Goal: Task Accomplishment & Management: Manage account settings

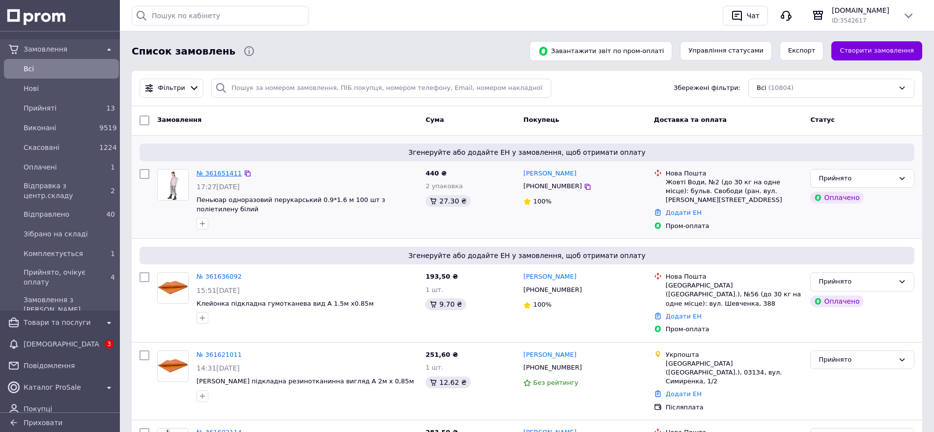
click at [212, 174] on link "№ 361651411" at bounding box center [219, 173] width 45 height 7
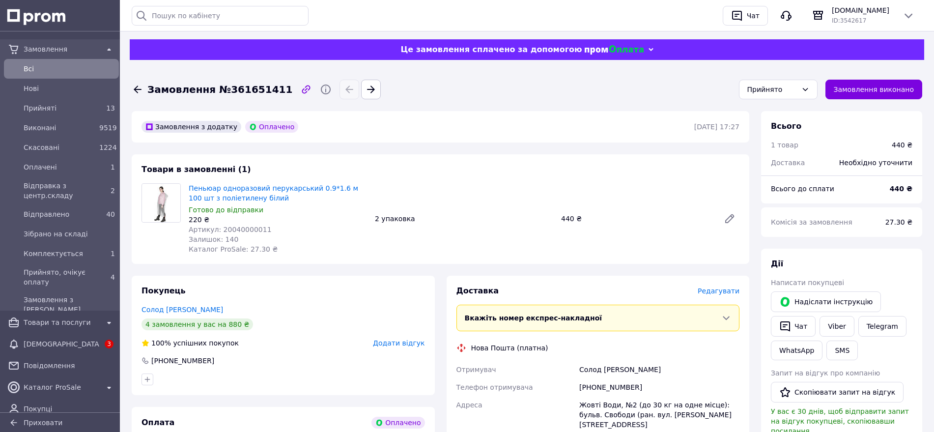
click at [716, 290] on span "Редагувати" at bounding box center [719, 291] width 42 height 8
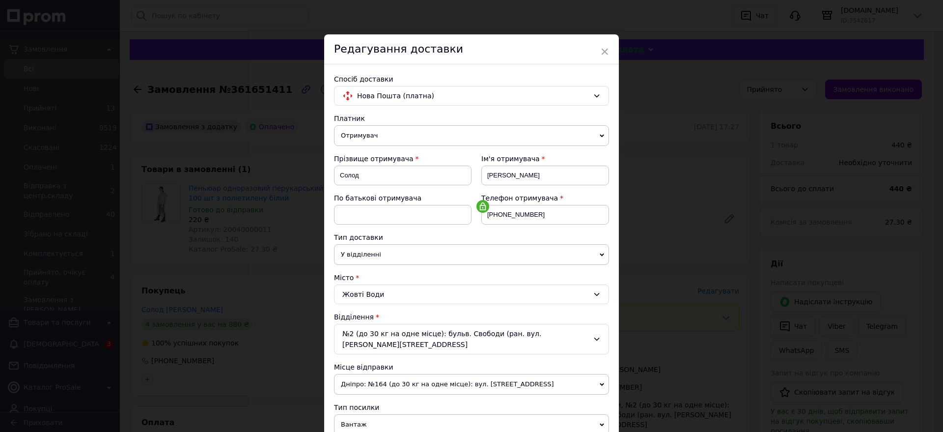
click at [598, 50] on div "Редагування доставки" at bounding box center [471, 49] width 295 height 30
click at [602, 53] on span "×" at bounding box center [604, 51] width 9 height 17
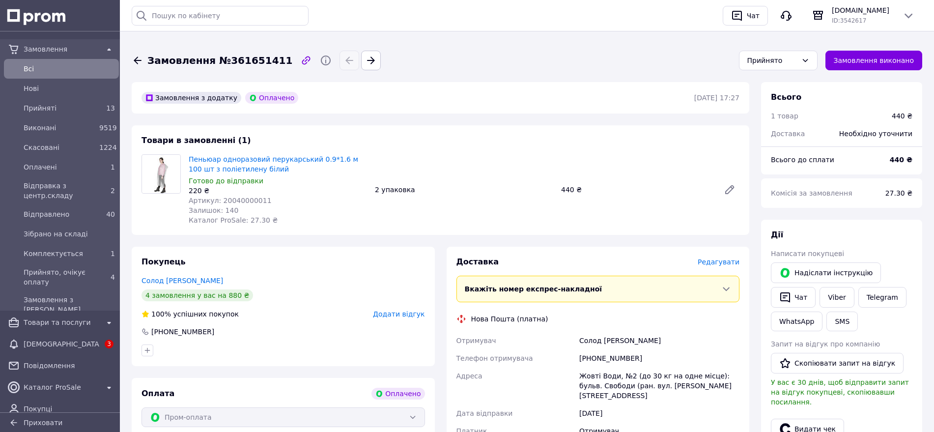
scroll to position [184, 0]
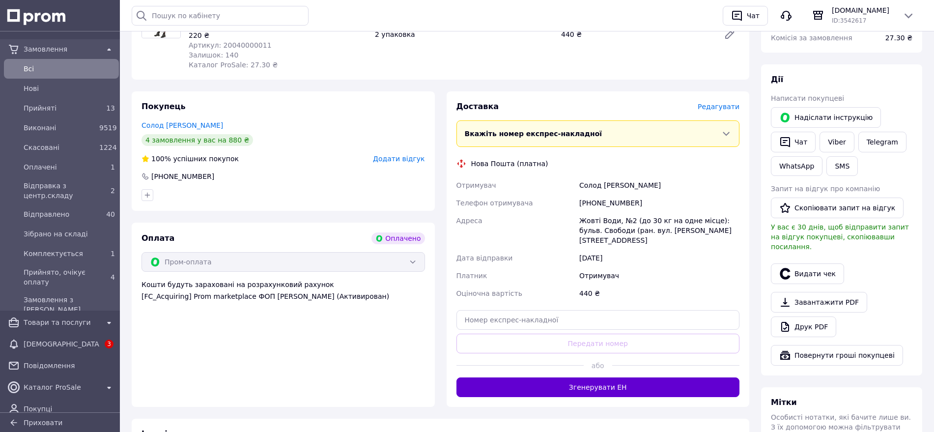
click at [556, 383] on button "Згенерувати ЕН" at bounding box center [598, 387] width 284 height 20
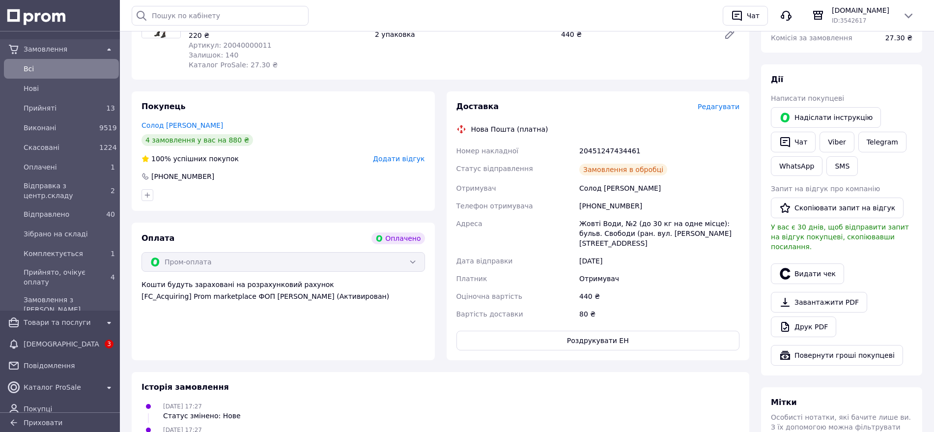
click at [799, 318] on link "Друк PDF" at bounding box center [803, 326] width 65 height 21
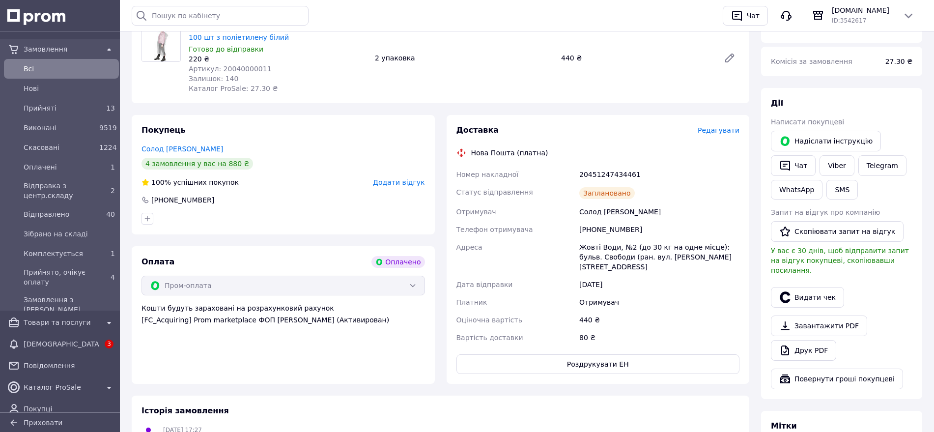
scroll to position [0, 0]
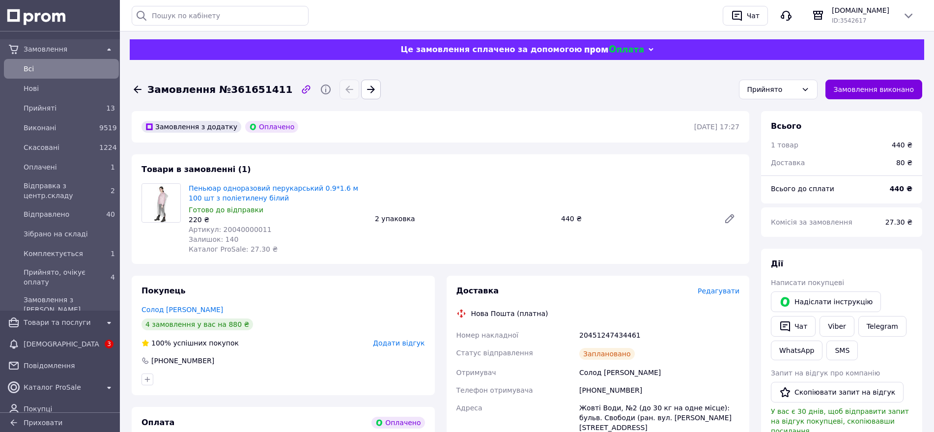
click at [138, 88] on icon at bounding box center [138, 90] width 12 height 12
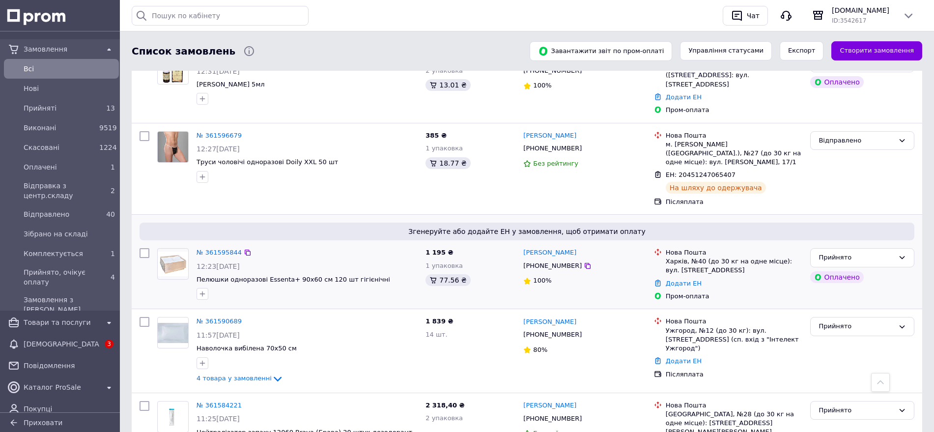
scroll to position [553, 0]
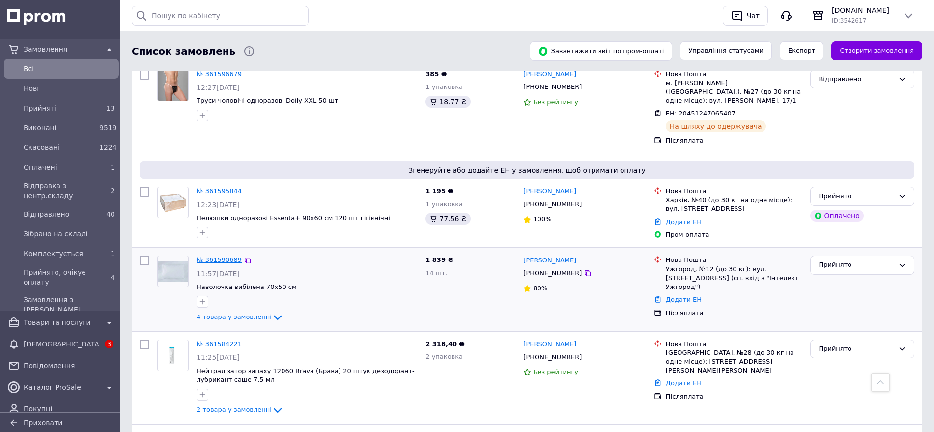
click at [217, 256] on link "№ 361590689" at bounding box center [219, 259] width 45 height 7
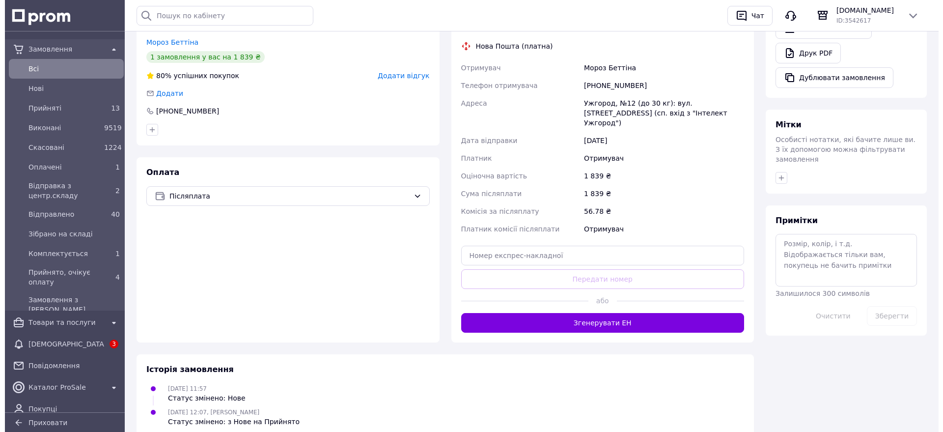
scroll to position [329, 0]
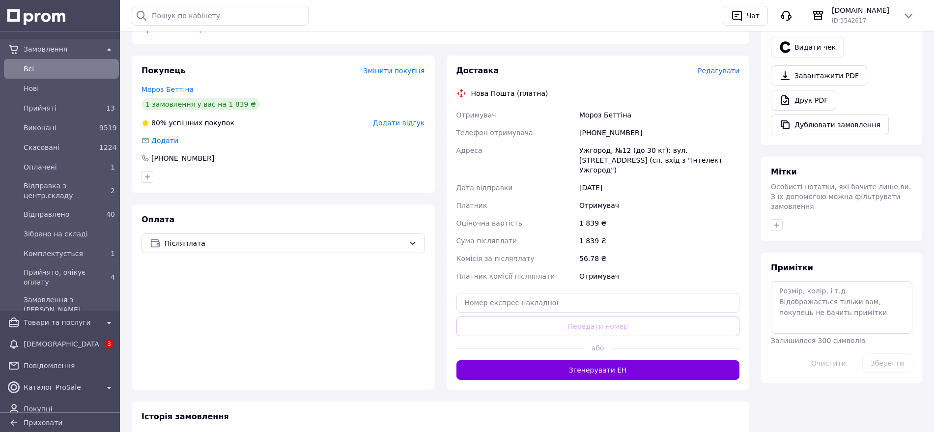
click at [726, 67] on span "Редагувати" at bounding box center [719, 71] width 42 height 8
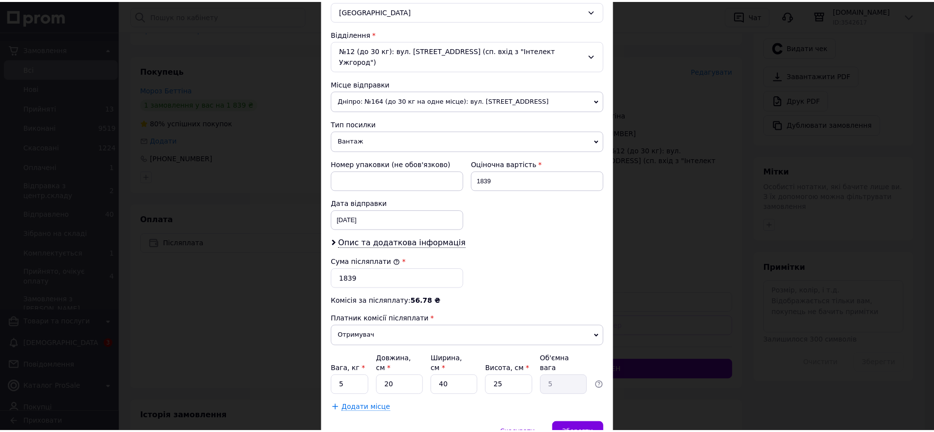
scroll to position [318, 0]
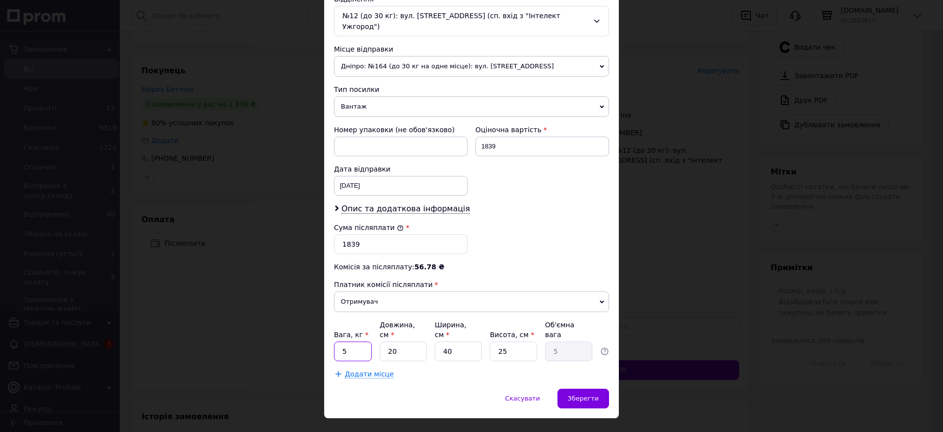
drag, startPoint x: 355, startPoint y: 330, endPoint x: 340, endPoint y: 321, distance: 17.6
click at [340, 341] on input "5" at bounding box center [353, 351] width 38 height 20
type input "4"
drag, startPoint x: 502, startPoint y: 328, endPoint x: 505, endPoint y: 333, distance: 5.3
click at [505, 341] on input "25" at bounding box center [513, 351] width 47 height 20
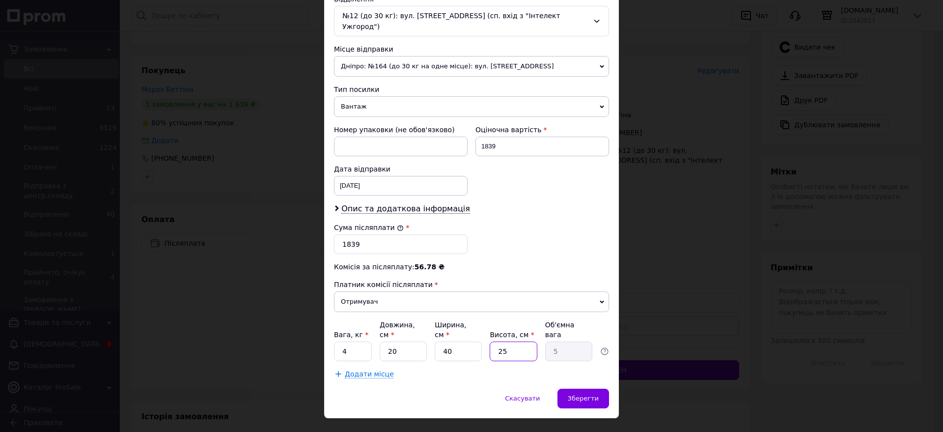
type input "20"
type input "4"
type input "20"
click at [577, 395] on span "Зберегти" at bounding box center [583, 398] width 31 height 7
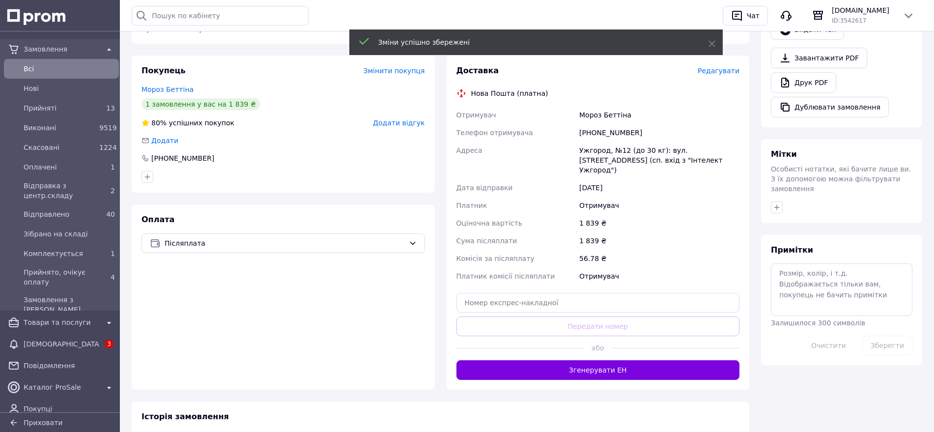
click at [578, 360] on button "Згенерувати ЕН" at bounding box center [598, 370] width 284 height 20
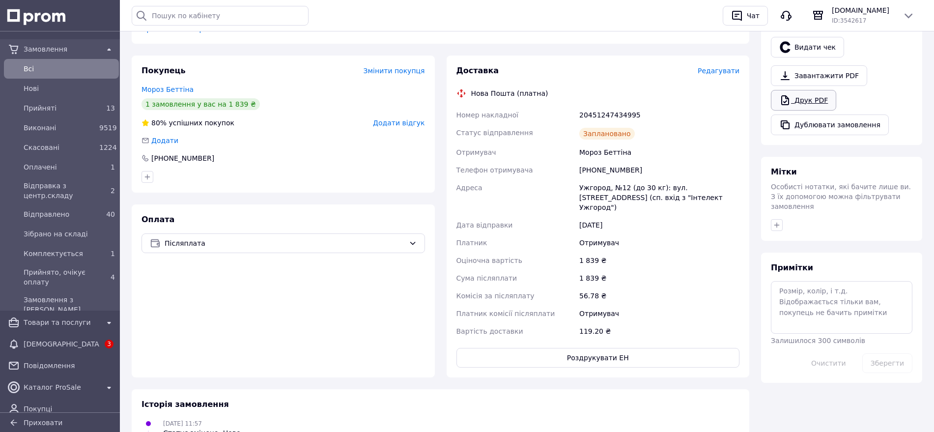
click at [812, 90] on link "Друк PDF" at bounding box center [803, 100] width 65 height 21
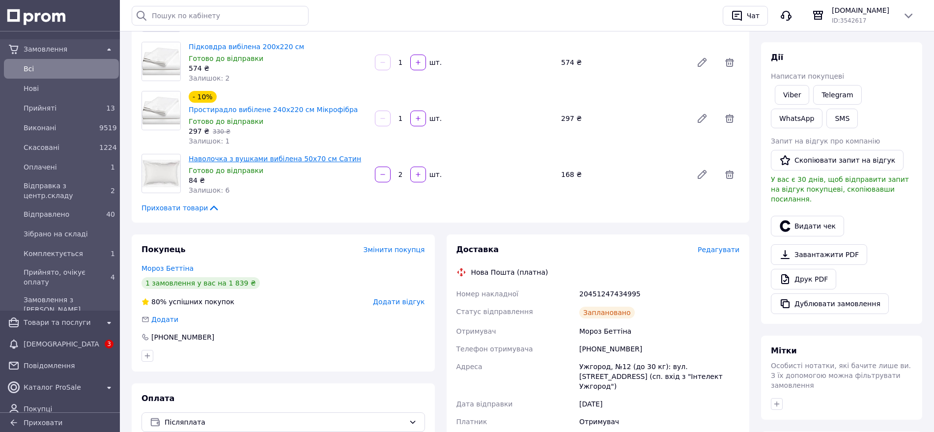
scroll to position [145, 0]
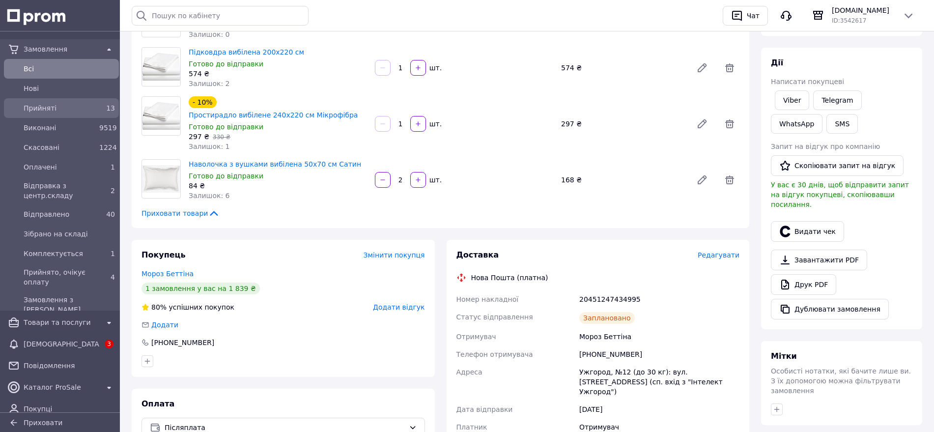
click at [74, 106] on span "Прийняті" at bounding box center [60, 108] width 72 height 10
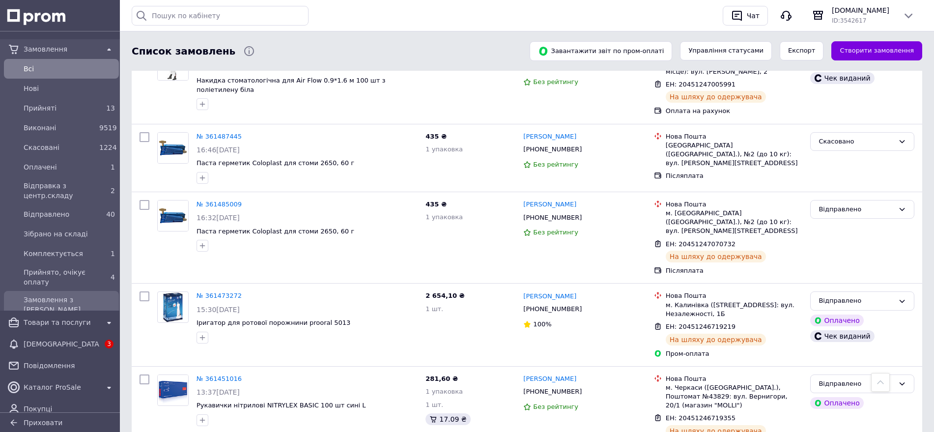
scroll to position [1658, 0]
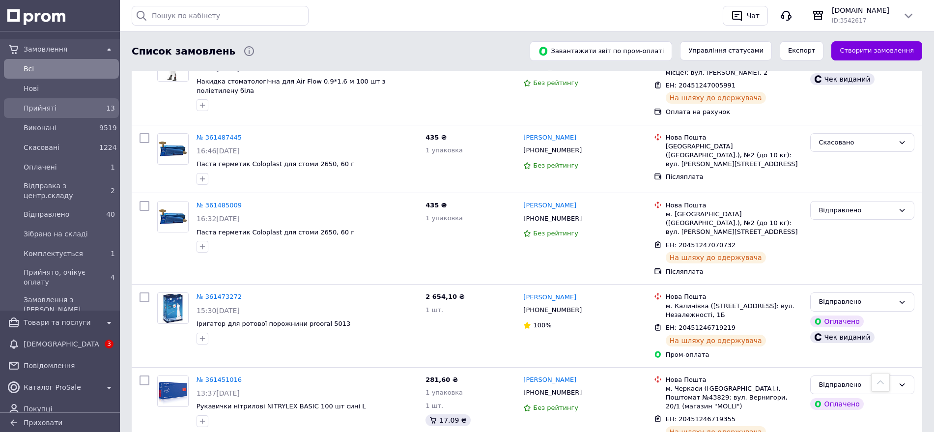
click at [72, 108] on span "Прийняті" at bounding box center [60, 108] width 72 height 10
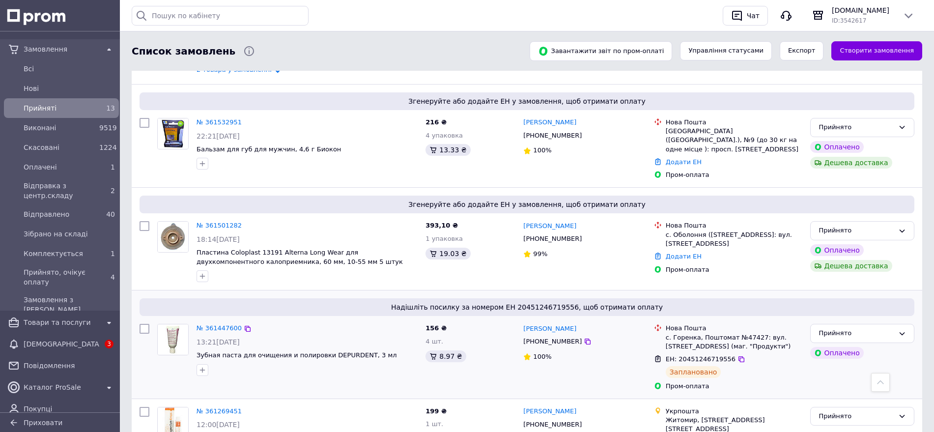
scroll to position [951, 0]
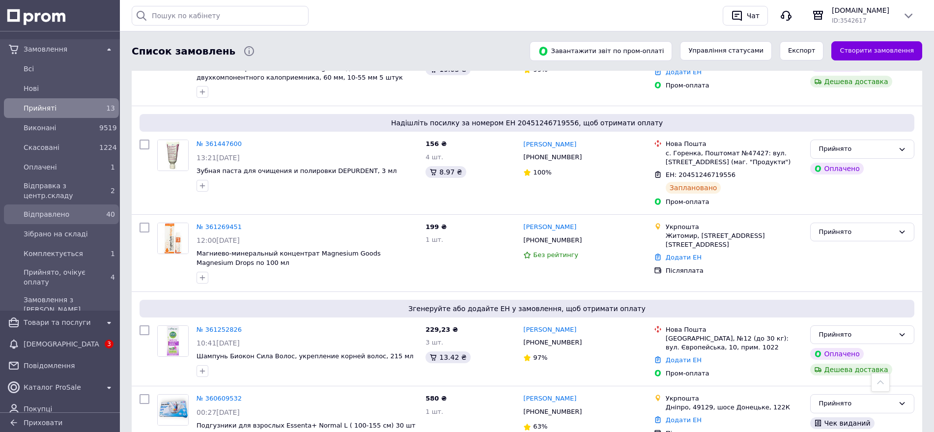
click at [56, 209] on span "Відправлено" at bounding box center [60, 214] width 72 height 10
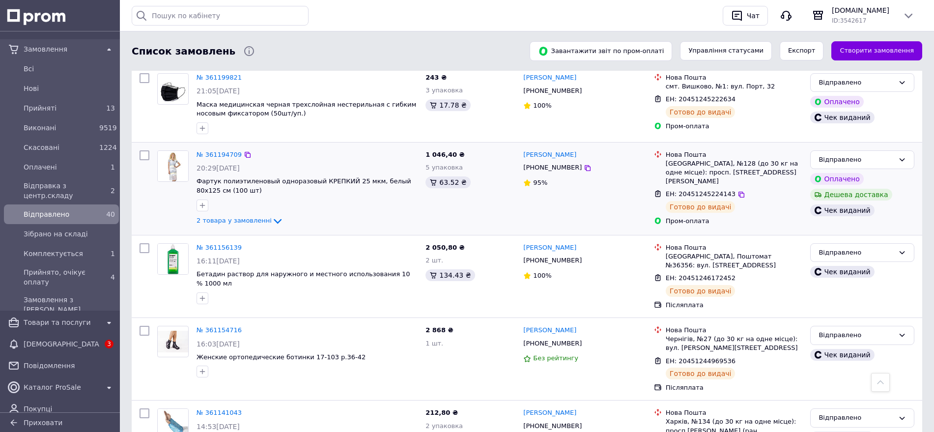
scroll to position [1781, 0]
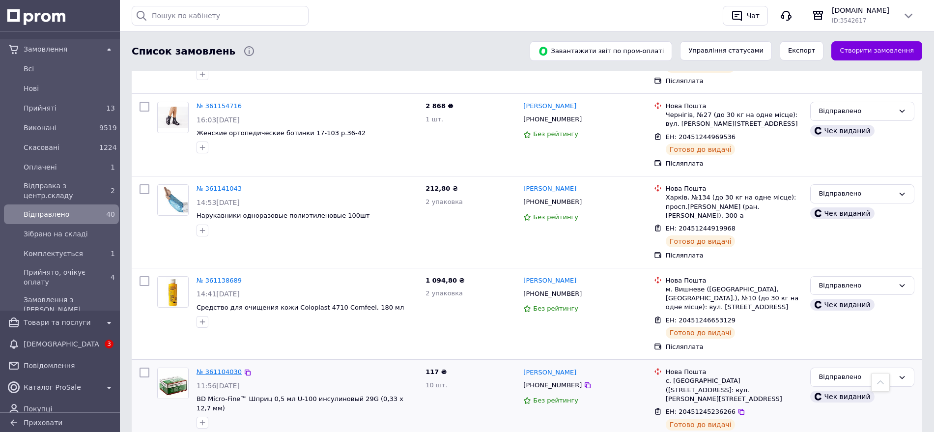
click at [205, 368] on link "№ 361104030" at bounding box center [219, 371] width 45 height 7
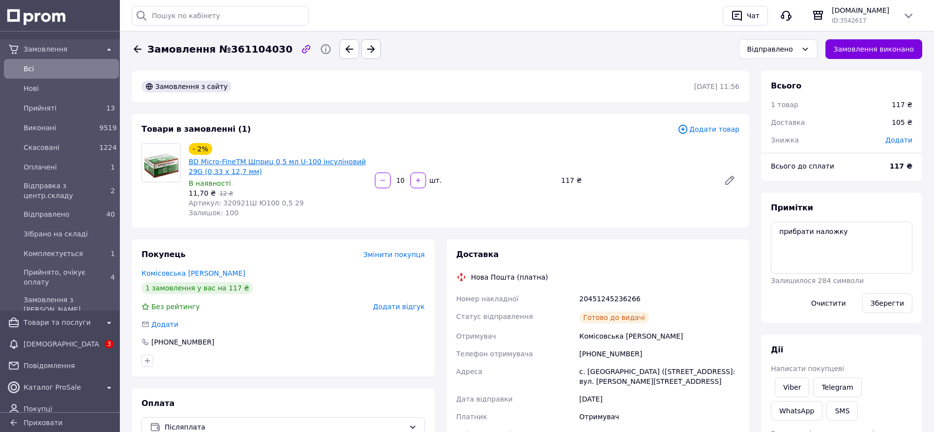
scroll to position [28, 0]
click at [255, 160] on link "BD Micro-FineTM Шприц 0,5 мл U-100 інсуліновий 29G (0,33 x 12,7 мм)" at bounding box center [277, 167] width 177 height 18
click at [49, 346] on span "[DEMOGRAPHIC_DATA]" at bounding box center [62, 344] width 76 height 10
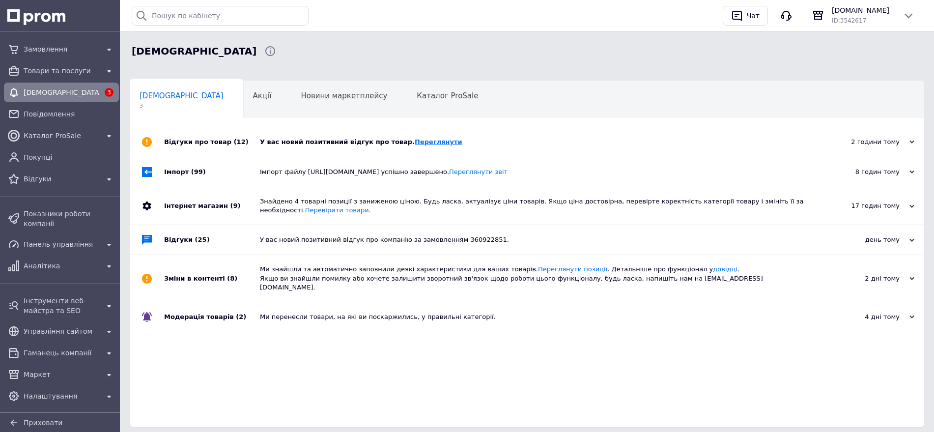
click at [415, 139] on link "Переглянути" at bounding box center [439, 141] width 48 height 7
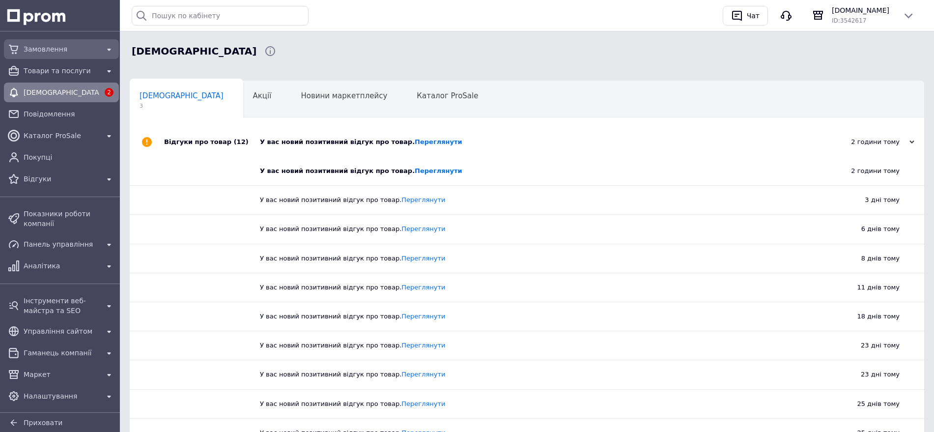
click at [53, 54] on span "Замовлення" at bounding box center [62, 49] width 76 height 10
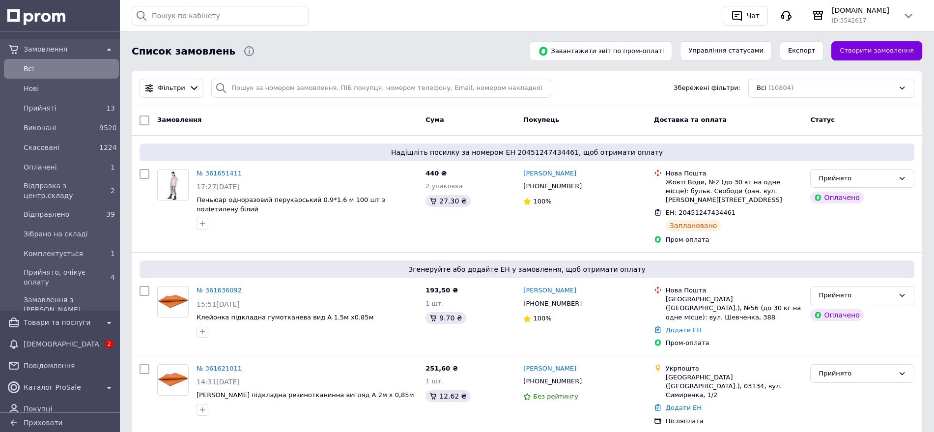
click at [484, 48] on div "Список замовлень" at bounding box center [325, 51] width 390 height 20
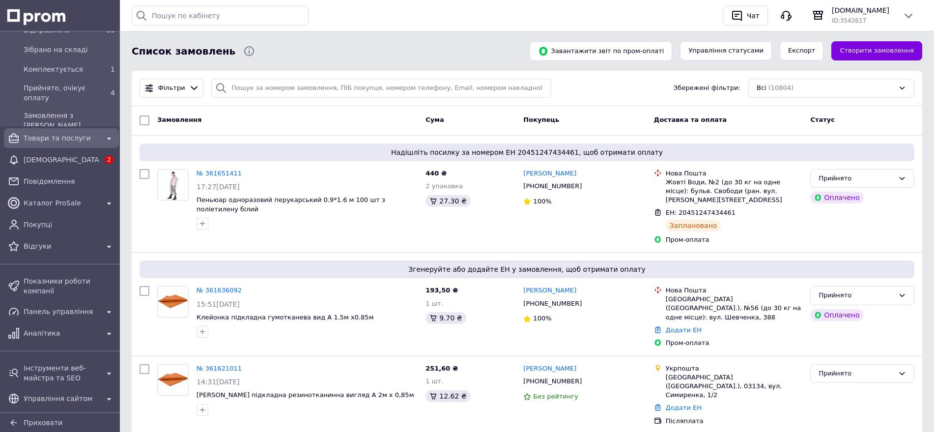
click at [54, 142] on span "Товари та послуги" at bounding box center [62, 138] width 76 height 10
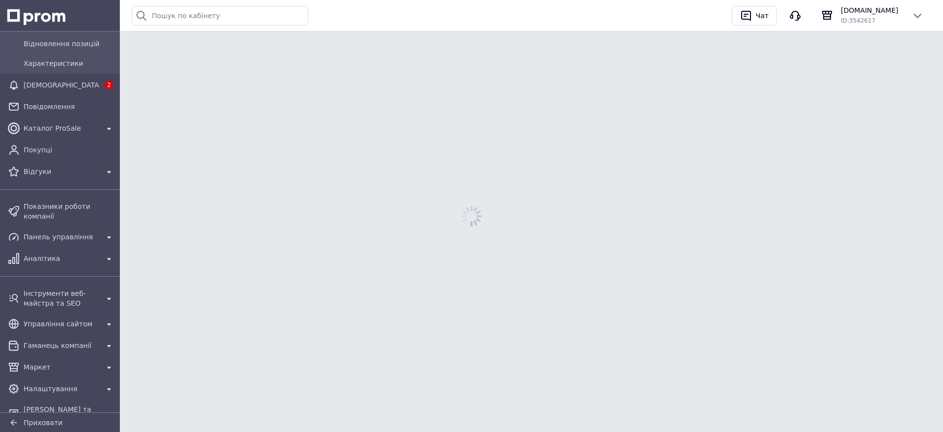
scroll to position [184, 0]
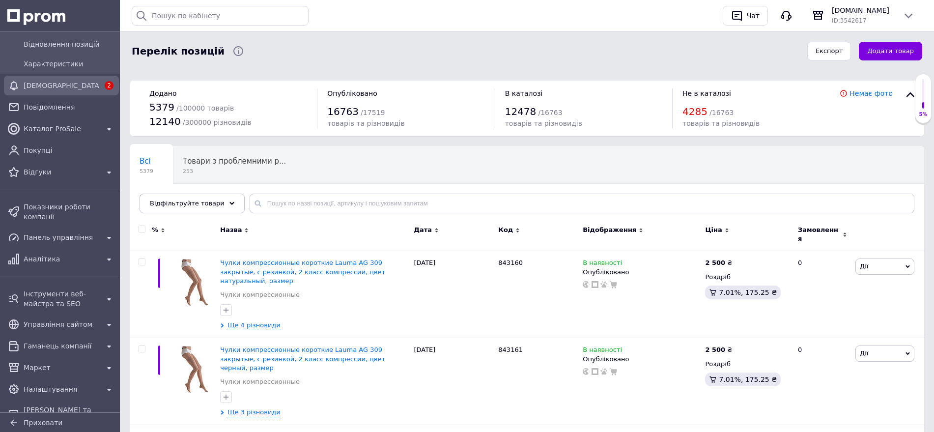
click at [74, 83] on span "[DEMOGRAPHIC_DATA]" at bounding box center [62, 86] width 76 height 10
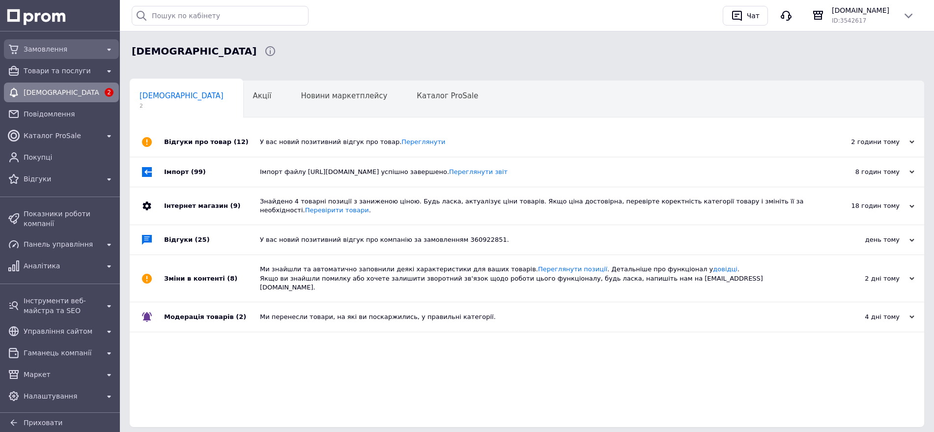
click at [72, 46] on span "Замовлення" at bounding box center [62, 49] width 76 height 10
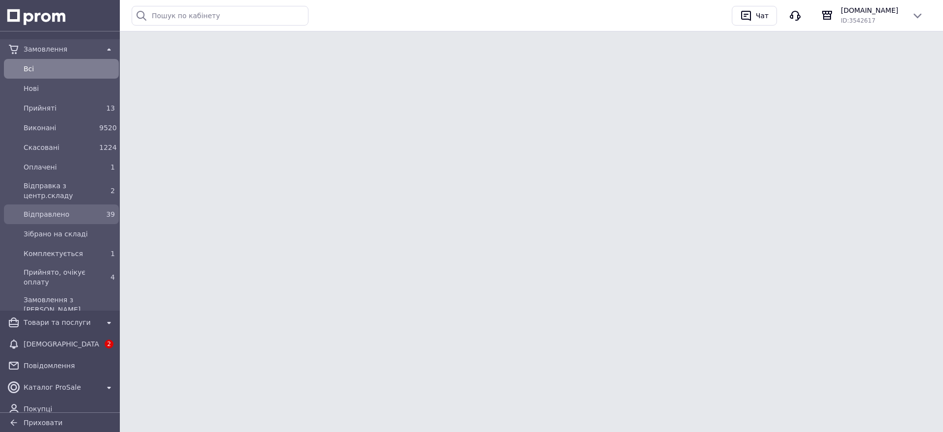
click at [71, 212] on span "Відправлено" at bounding box center [60, 214] width 72 height 10
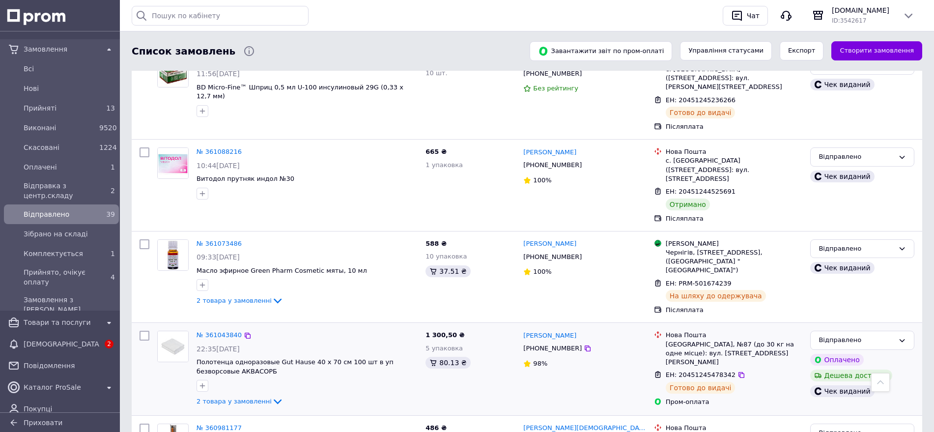
scroll to position [1878, 0]
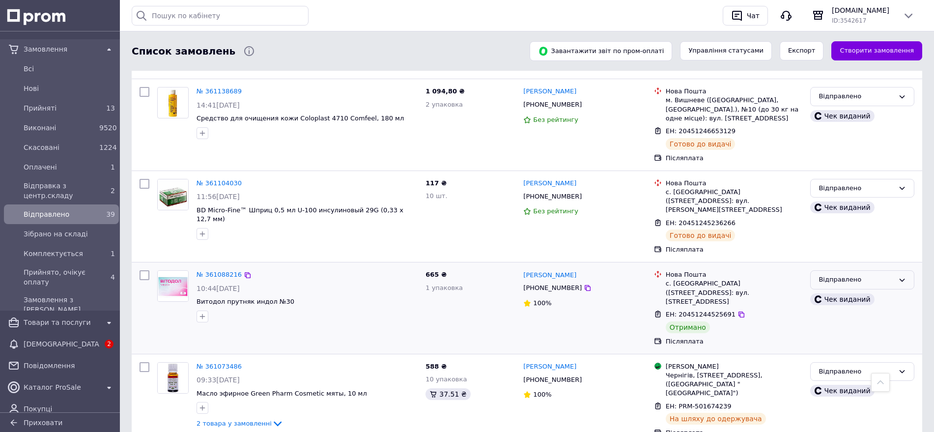
click at [865, 275] on div "Відправлено" at bounding box center [857, 280] width 76 height 10
click at [850, 309] on li "Виконано" at bounding box center [862, 318] width 103 height 18
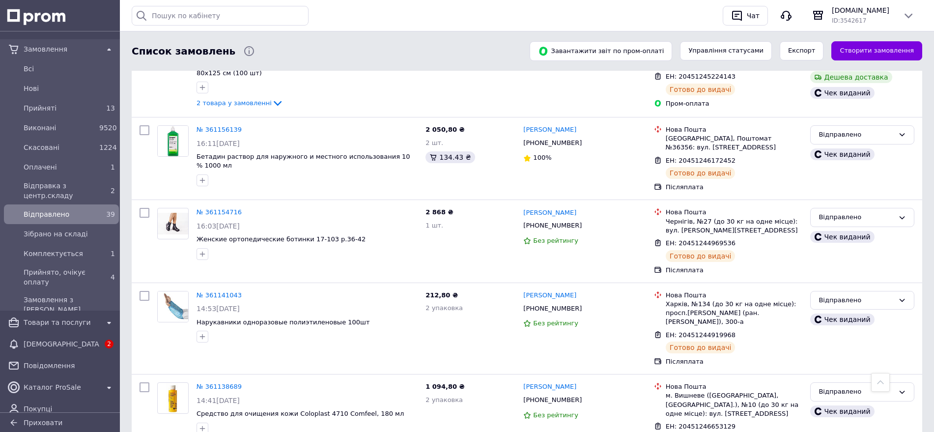
scroll to position [1387, 0]
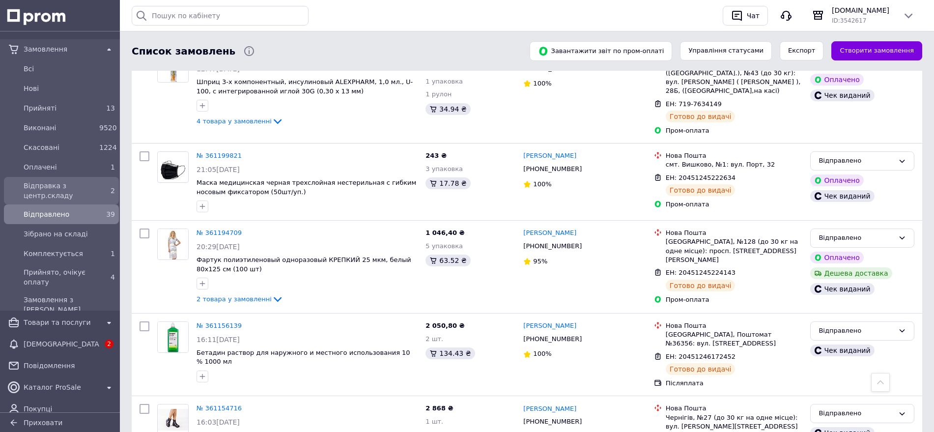
click at [56, 194] on span "Відправка з центр.складу" at bounding box center [60, 191] width 72 height 20
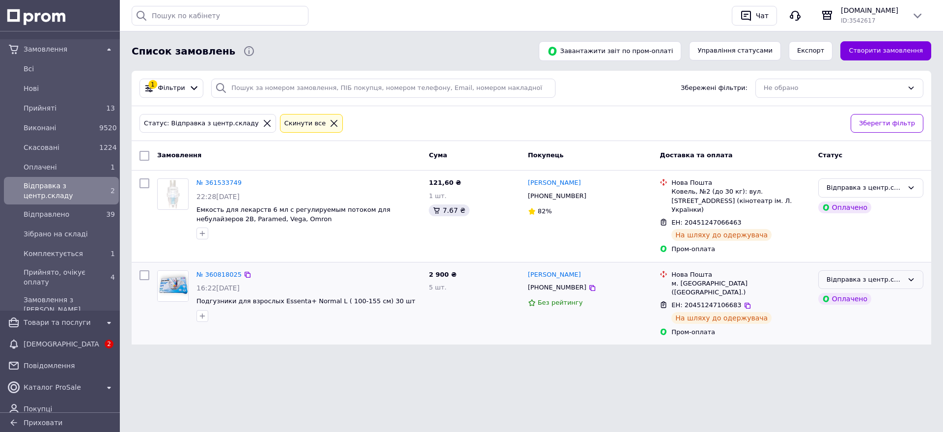
click at [848, 275] on div "Відправка з центр.складу" at bounding box center [865, 280] width 77 height 10
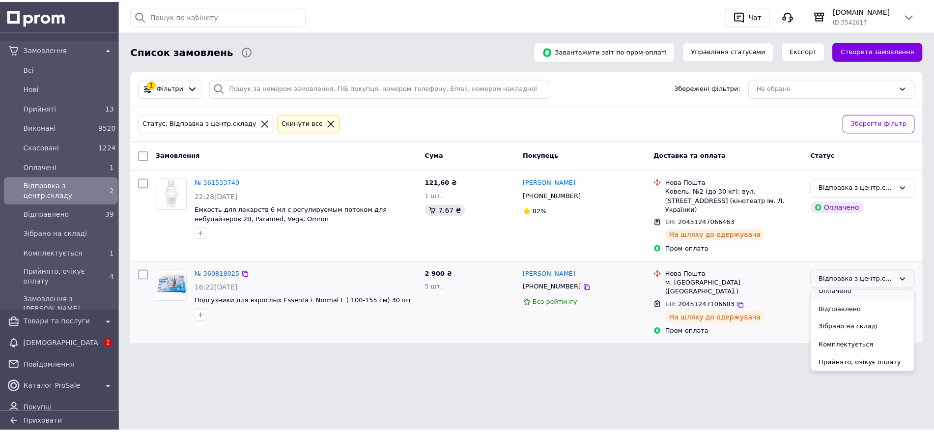
scroll to position [62, 0]
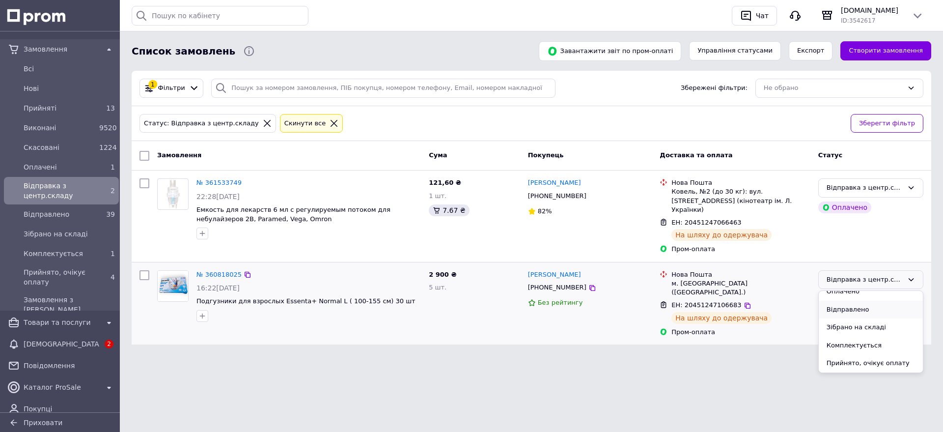
click at [847, 302] on li "Відправлено" at bounding box center [871, 310] width 104 height 18
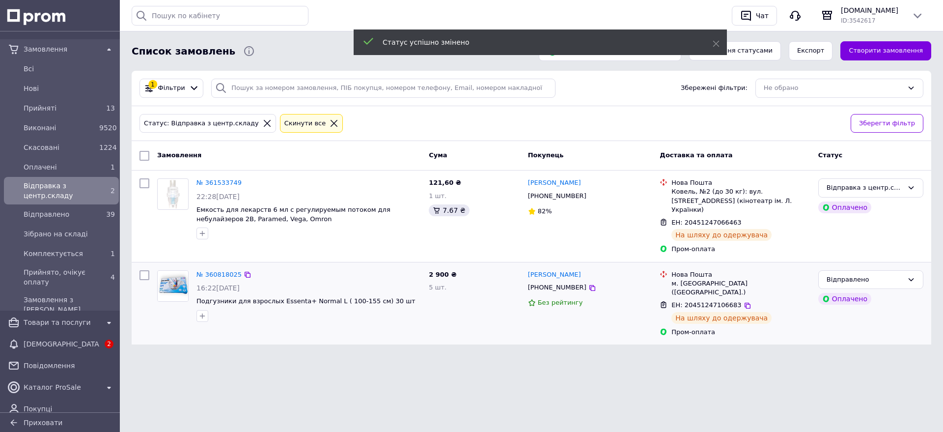
click at [203, 271] on link "№ 360818025" at bounding box center [219, 274] width 45 height 7
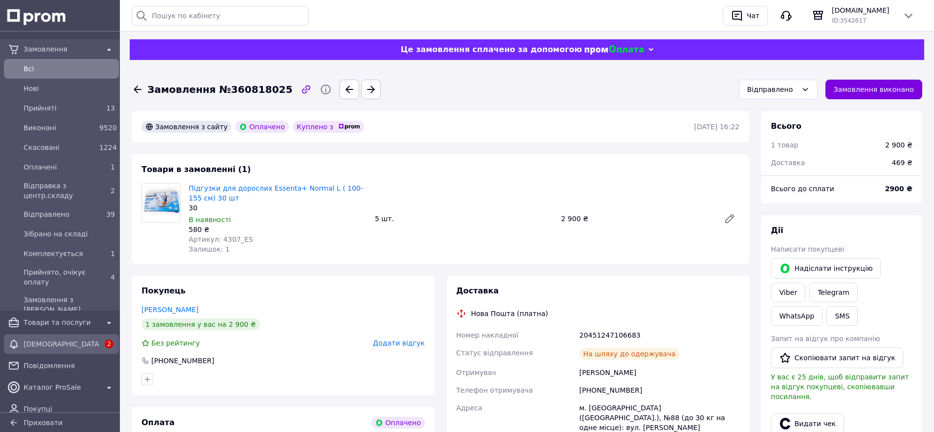
click at [61, 339] on span "[DEMOGRAPHIC_DATA]" at bounding box center [62, 344] width 76 height 10
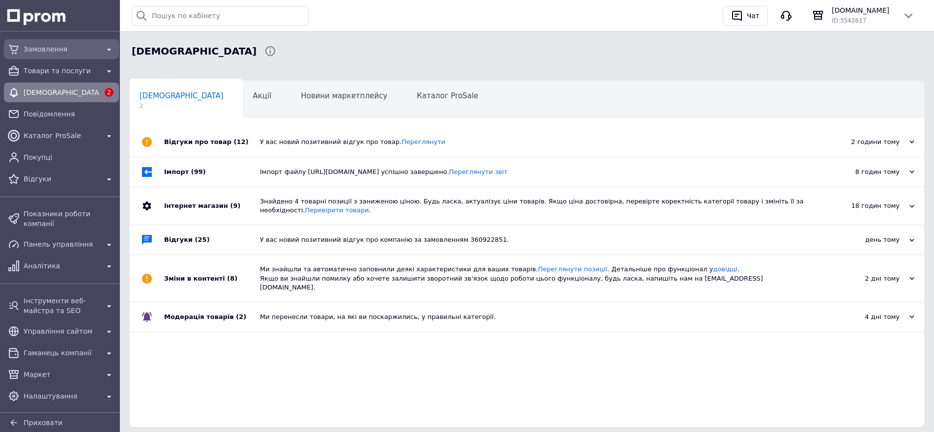
click at [44, 48] on span "Замовлення" at bounding box center [62, 49] width 76 height 10
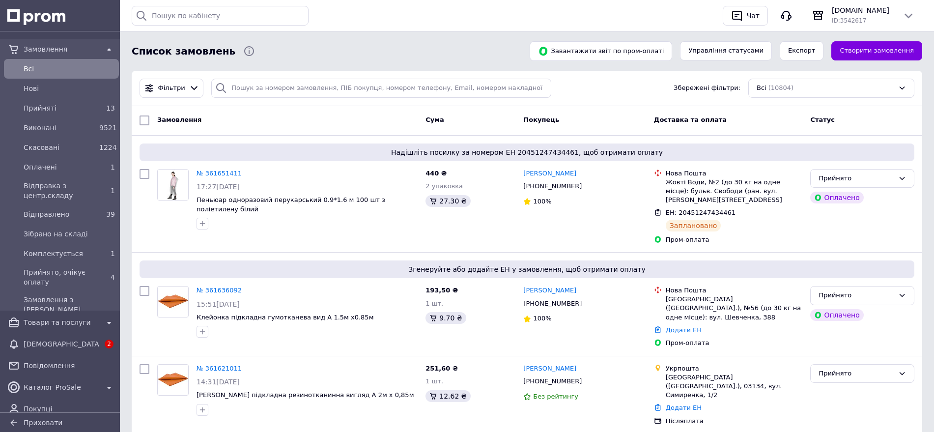
click at [59, 327] on span "Товари та послуги" at bounding box center [62, 322] width 76 height 10
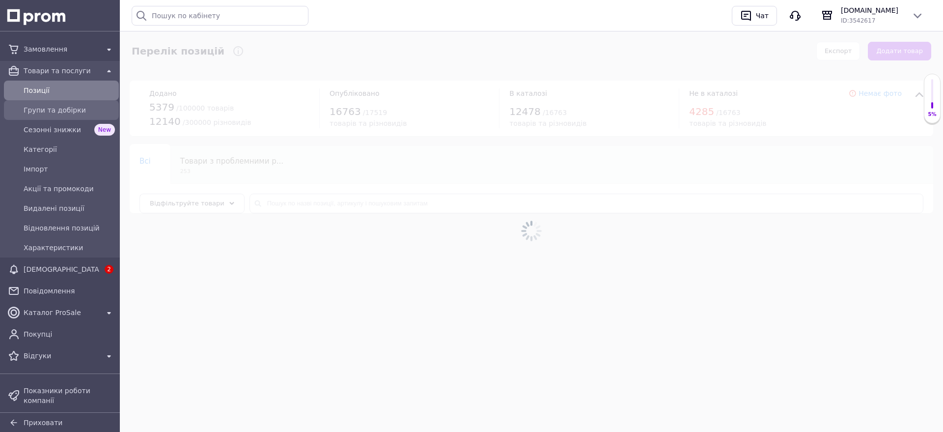
click at [65, 101] on link "Групи та добірки" at bounding box center [61, 110] width 123 height 20
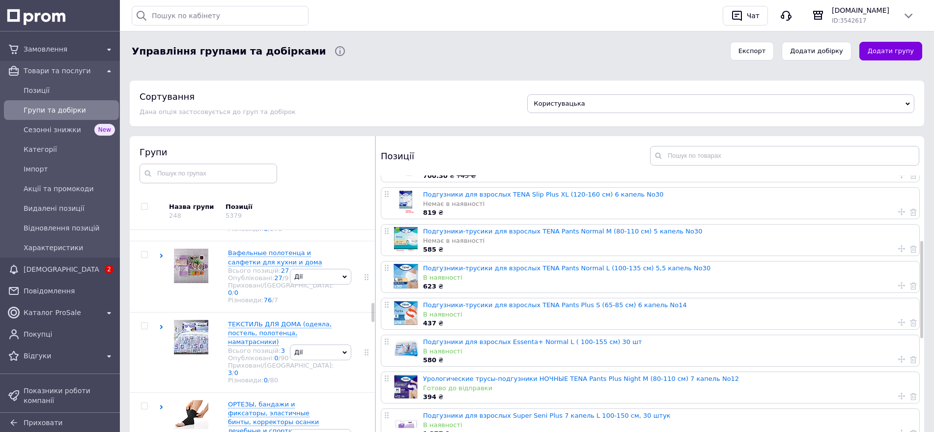
scroll to position [307, 0]
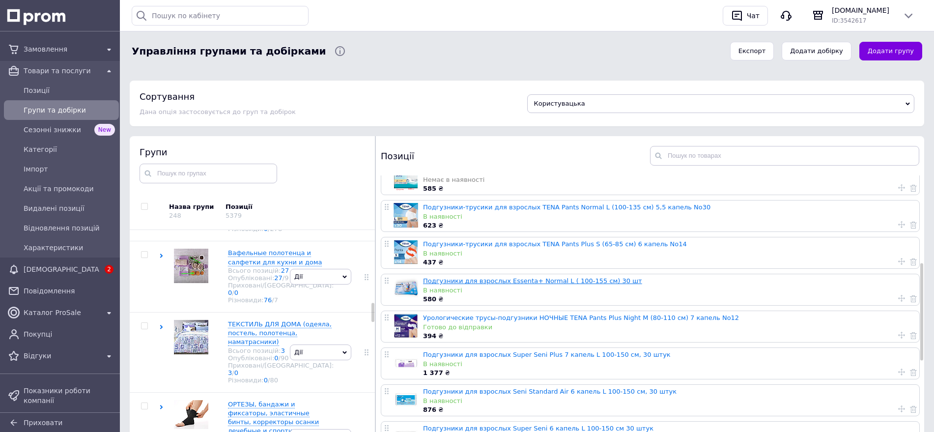
click at [535, 281] on link "Подгузники для взрослых Essenta+ Normal L ( 100-155 см) 30 шт" at bounding box center [532, 280] width 219 height 7
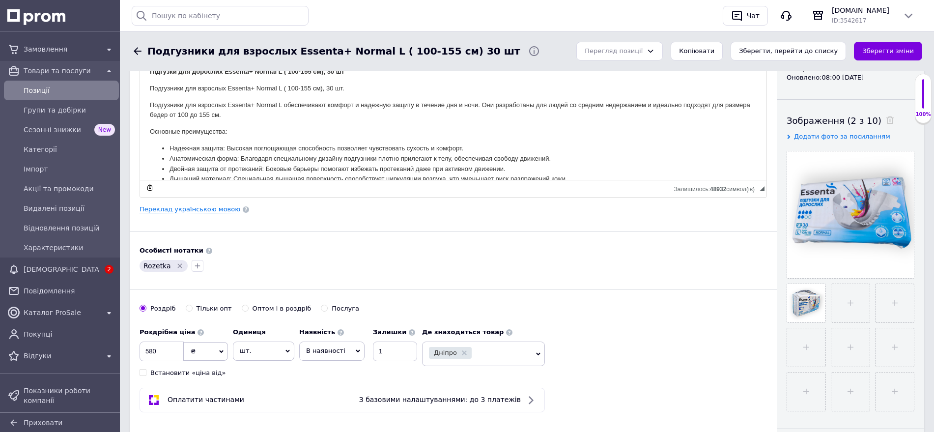
scroll to position [184, 0]
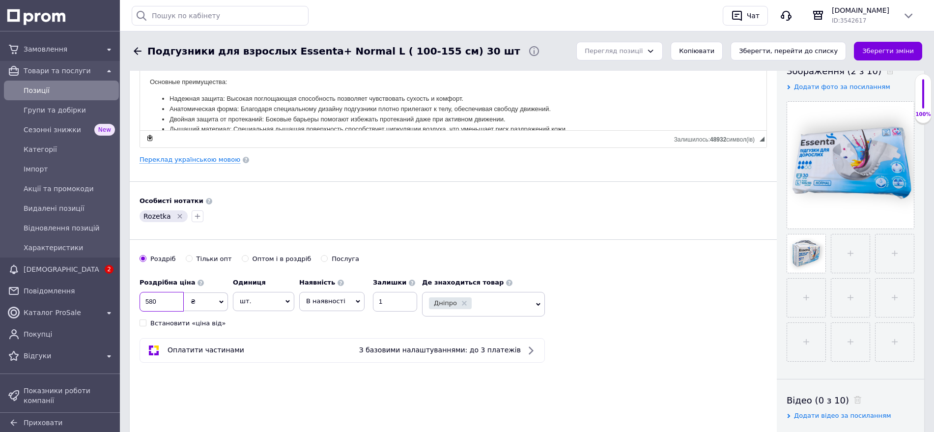
drag, startPoint x: 157, startPoint y: 307, endPoint x: 131, endPoint y: 297, distance: 27.6
click at [131, 297] on div "Основна інформація Назва позиції (Російська) ✱ Подгузники для взрослых Essenta+…" at bounding box center [453, 170] width 647 height 548
type input "625"
click at [898, 47] on button "Зберегти зміни" at bounding box center [888, 51] width 68 height 19
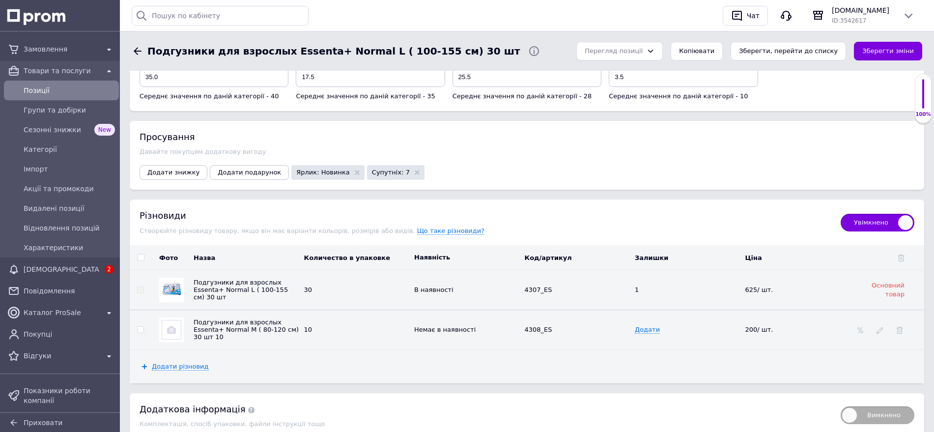
scroll to position [1072, 0]
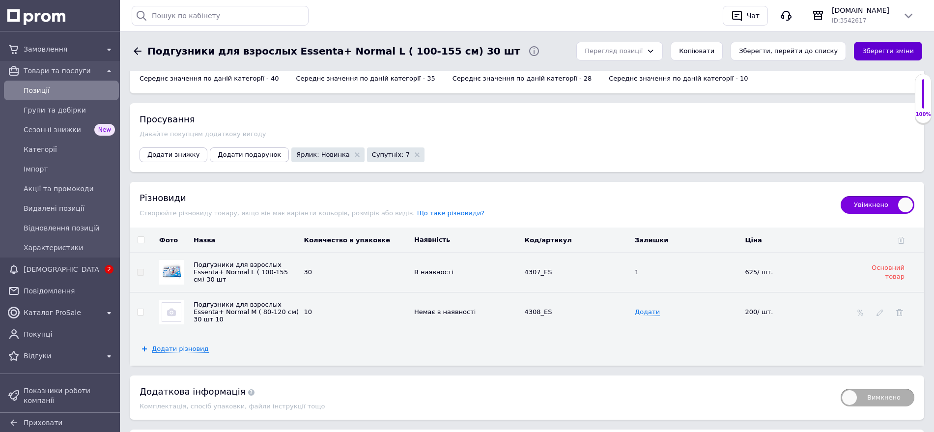
click at [888, 48] on button "Зберегти зміни" at bounding box center [888, 51] width 68 height 19
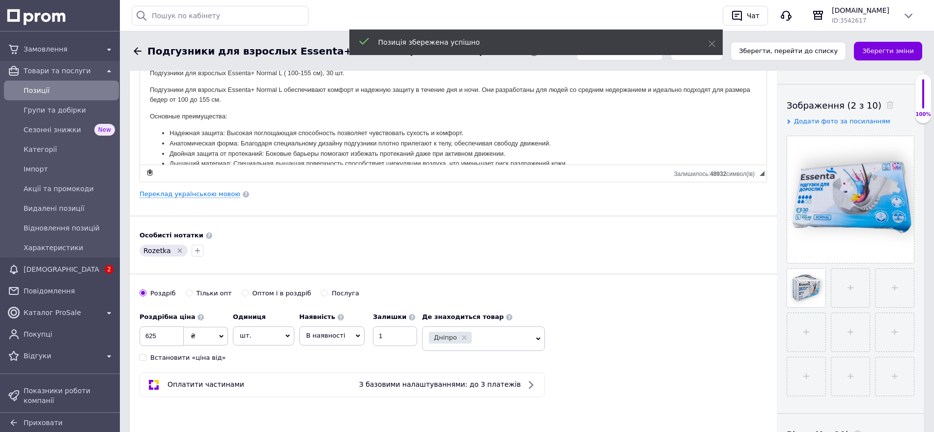
scroll to position [0, 0]
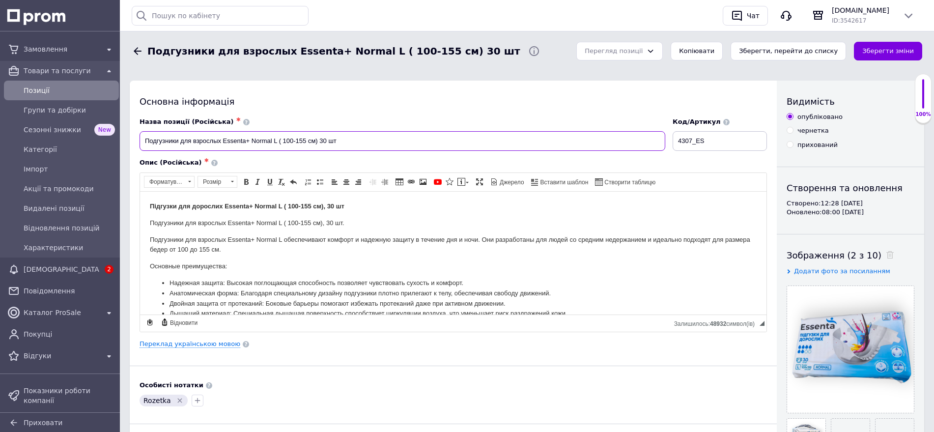
click at [274, 138] on input "Подгузники для взрослых Essenta+ Normal L ( 100-155 см) 30 шт" at bounding box center [403, 141] width 526 height 20
type input "Подгузники для взрослых Essenta+ Normal 6 капель L ( 100-155 см) 30 шт"
click at [204, 344] on link "Переклад українською мовою" at bounding box center [190, 344] width 101 height 8
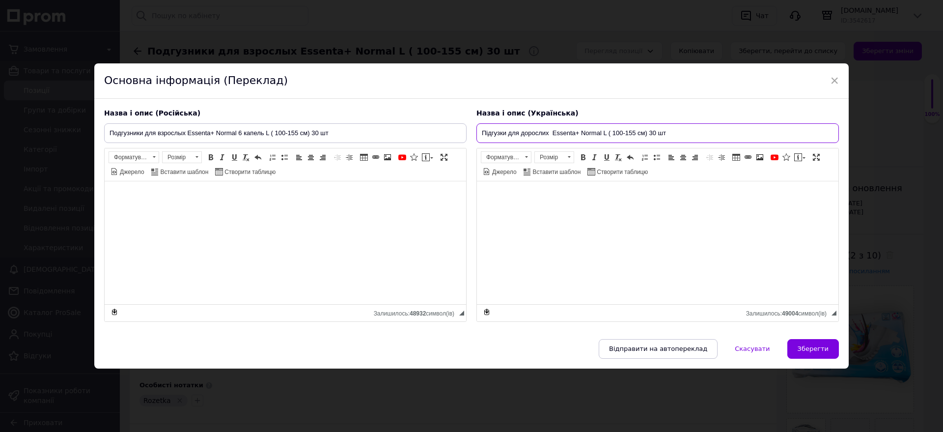
click at [601, 130] on input "Підгузки для дорослих Essenta+ Normal L ( 100-155 см) 30 шт" at bounding box center [658, 133] width 363 height 20
click at [601, 131] on input "Підгузки для дорослих Essenta+ Normal L ( 100-155 см) 30 шт" at bounding box center [658, 133] width 363 height 20
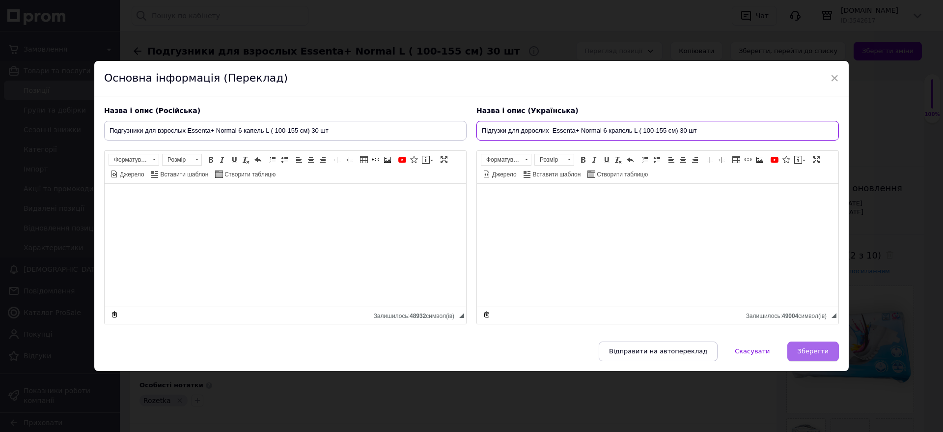
type input "Підгузки для дорослих Essenta+ Normal 6 крапель L ( 100-155 см) 30 шт"
click at [813, 350] on span "Зберегти" at bounding box center [813, 350] width 31 height 7
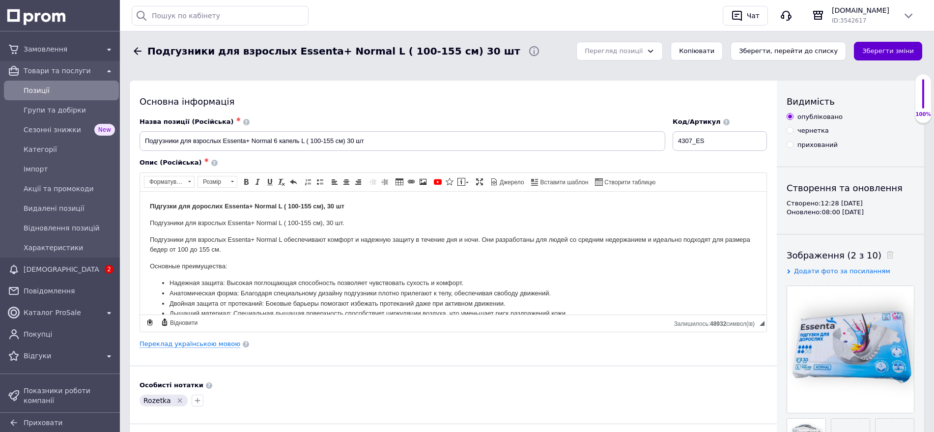
click at [874, 45] on button "Зберегти зміни" at bounding box center [888, 51] width 68 height 19
